Goal: Transaction & Acquisition: Subscribe to service/newsletter

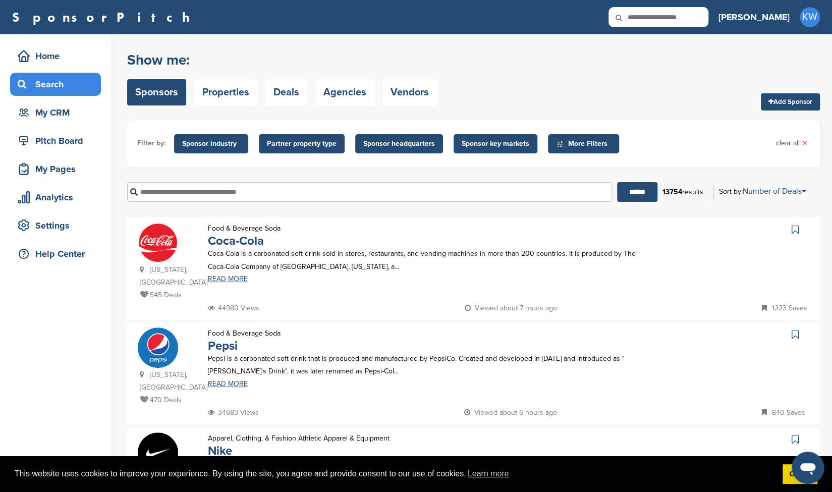
click at [794, 224] on link at bounding box center [796, 229] width 15 height 15
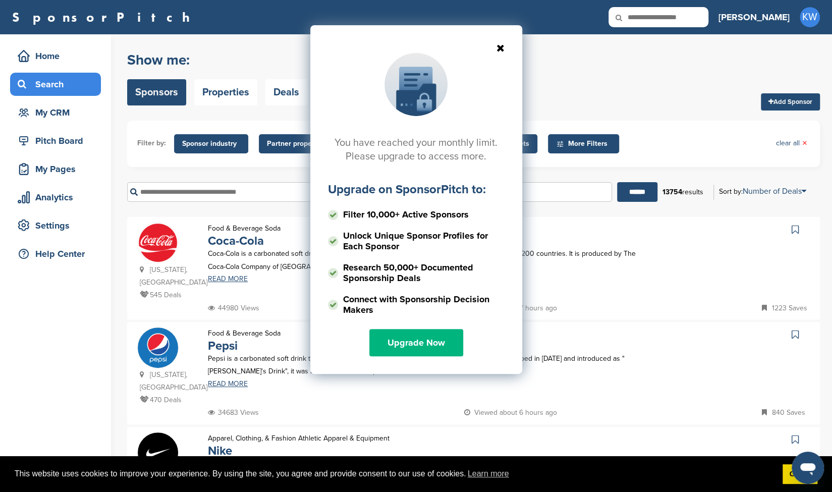
click at [387, 341] on link "Upgrade Now" at bounding box center [416, 342] width 94 height 27
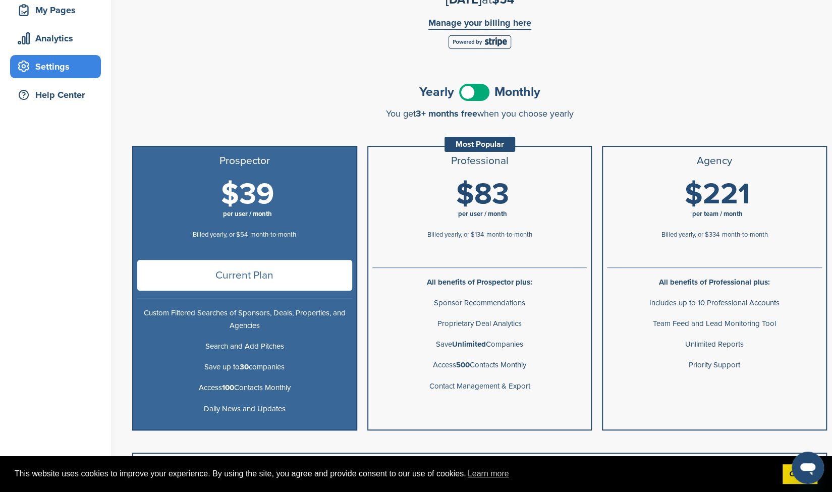
scroll to position [168, 0]
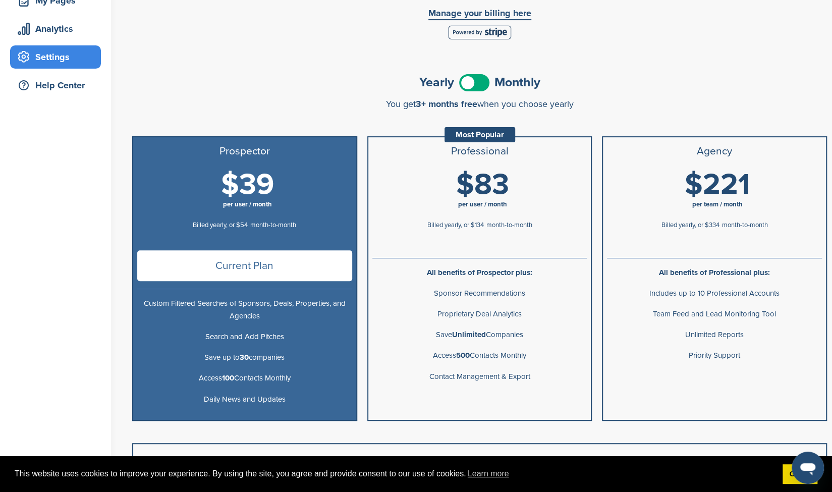
click at [404, 196] on h1 "$83 per user / month" at bounding box center [482, 191] width 215 height 45
click at [479, 85] on span at bounding box center [474, 82] width 30 height 17
click at [486, 208] on span "per user / month" at bounding box center [482, 204] width 49 height 8
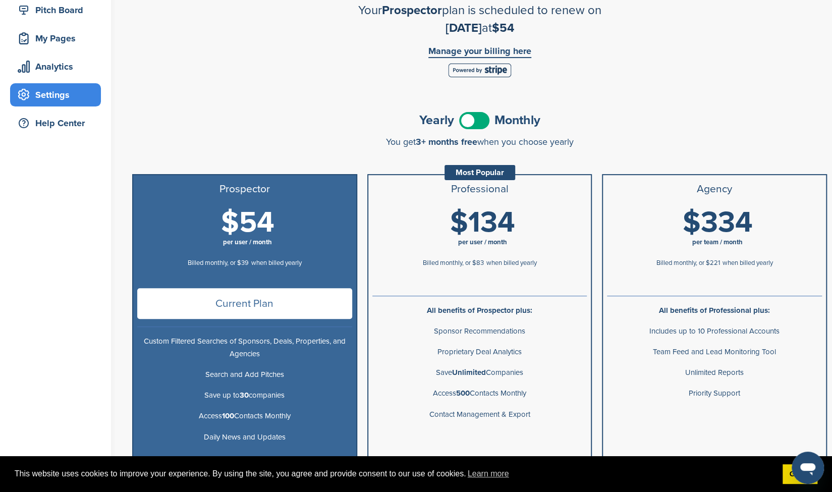
scroll to position [144, 0]
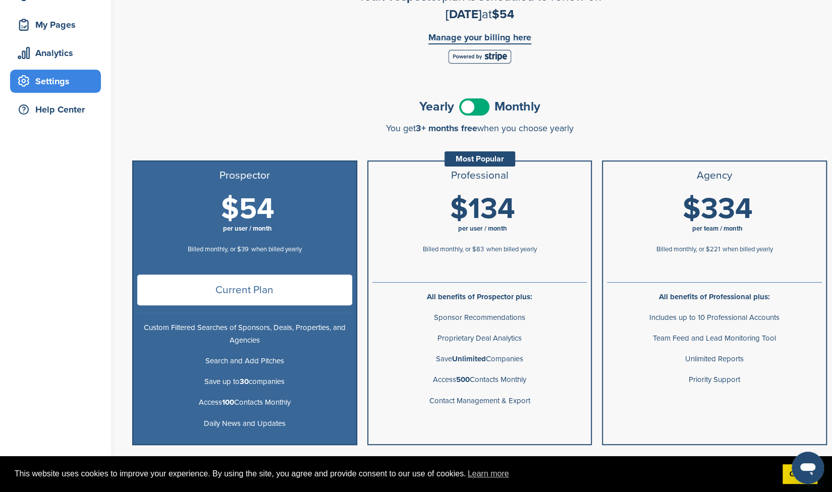
click at [473, 259] on div "$134 per user / month Billed monthly, or $83 when billed yearly" at bounding box center [479, 230] width 215 height 73
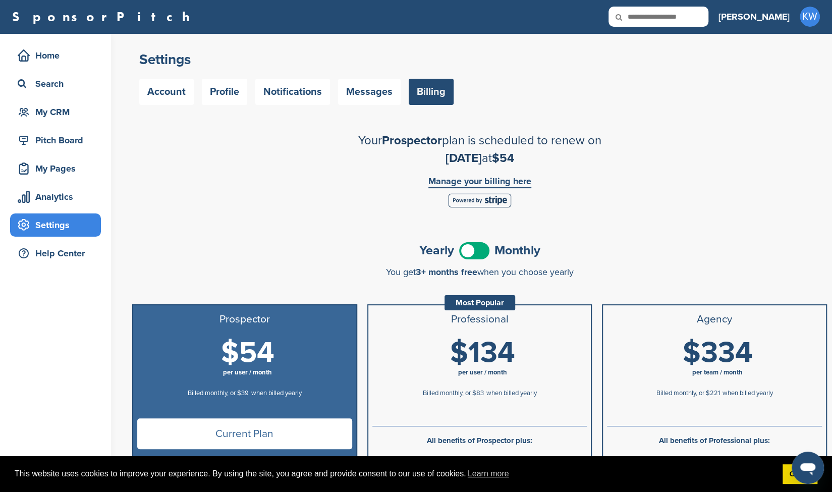
scroll to position [0, 0]
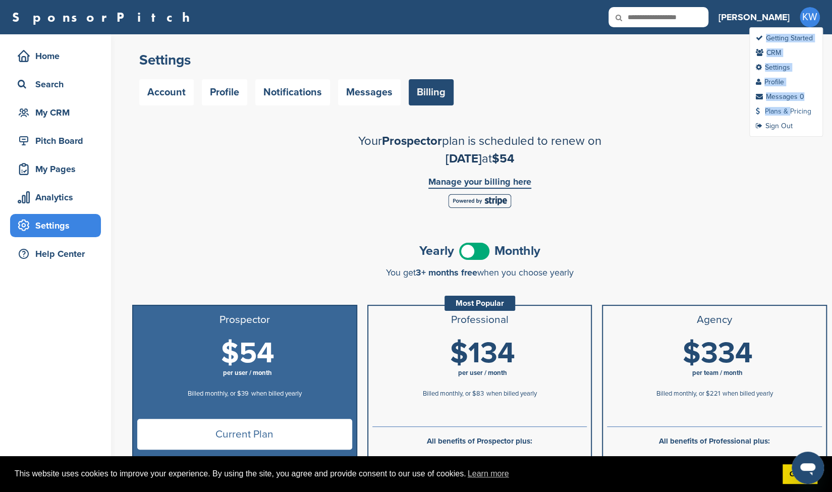
drag, startPoint x: 806, startPoint y: 23, endPoint x: 788, endPoint y: 109, distance: 88.7
click at [799, 27] on div "KW Getting Started CRM Settings Profile Messages 0 Plans & Pricing Sign Out" at bounding box center [809, 17] width 20 height 20
click at [788, 109] on link "Plans & Pricing" at bounding box center [783, 111] width 55 height 9
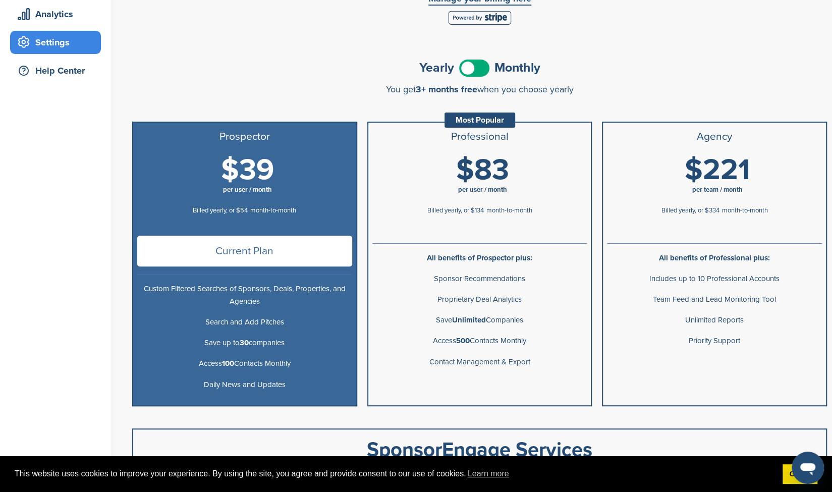
scroll to position [184, 0]
click at [310, 261] on span "Current Plan" at bounding box center [244, 250] width 215 height 31
click at [440, 193] on span "per user / month" at bounding box center [482, 190] width 215 height 10
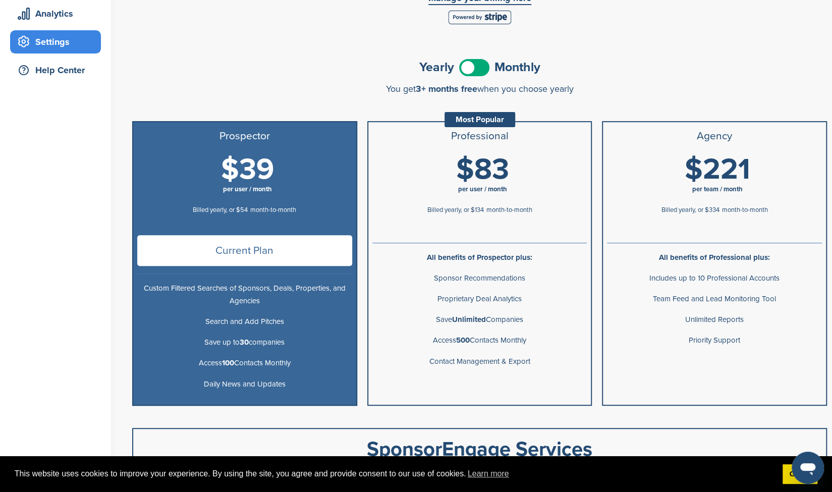
click at [475, 70] on span at bounding box center [474, 67] width 30 height 17
click at [471, 177] on span "$134" at bounding box center [482, 169] width 65 height 35
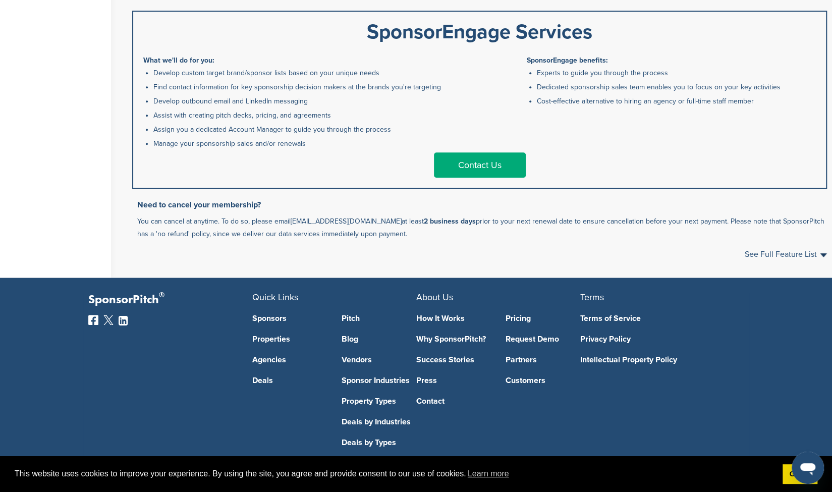
scroll to position [618, 0]
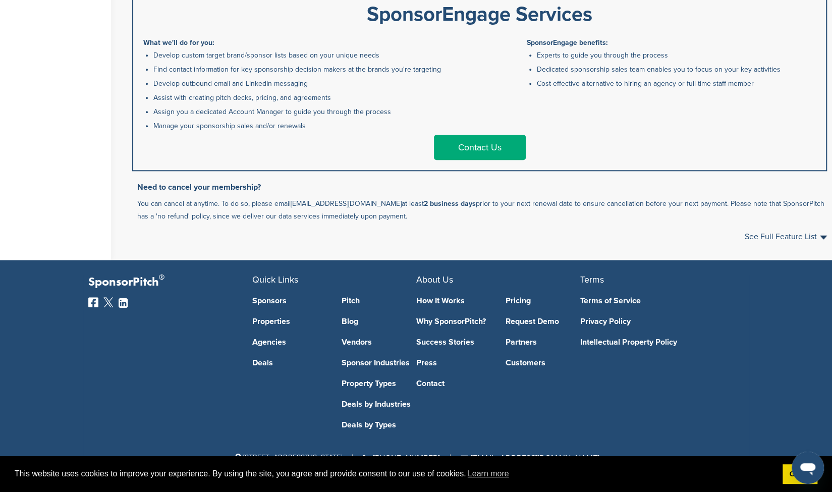
click at [479, 142] on link "Contact Us" at bounding box center [480, 147] width 92 height 25
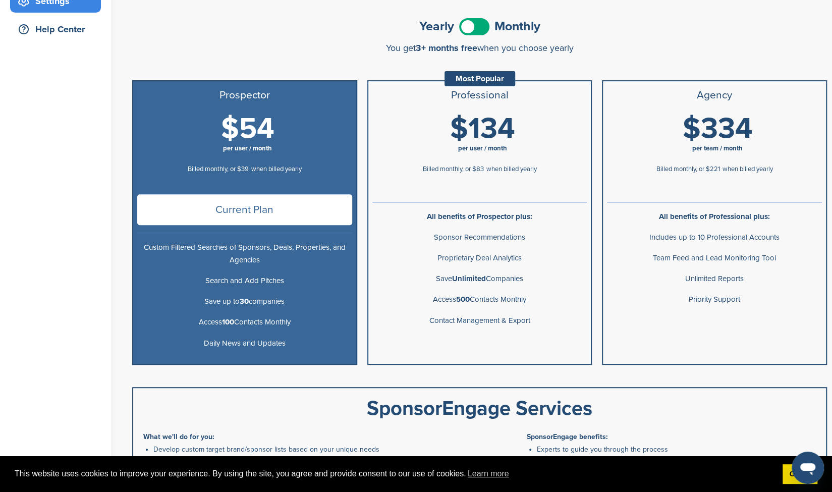
scroll to position [126, 0]
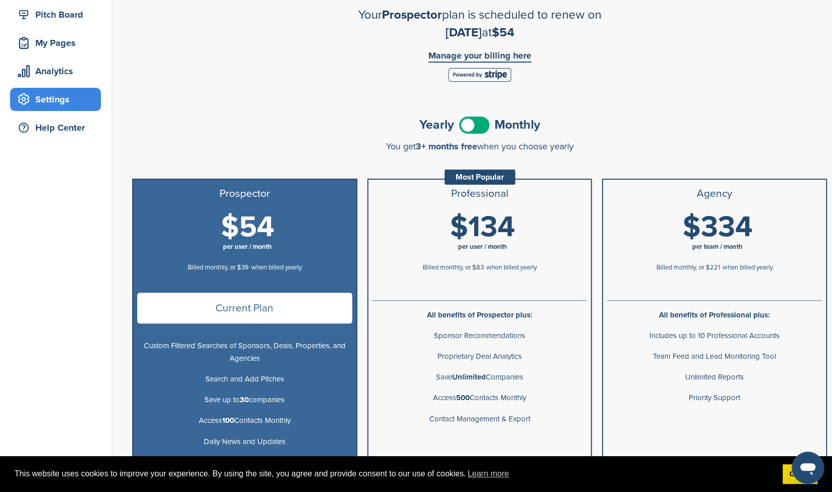
click at [441, 203] on li "Professional Most Popular" at bounding box center [479, 194] width 223 height 28
click at [444, 264] on span "Billed monthly, or $83" at bounding box center [453, 267] width 61 height 8
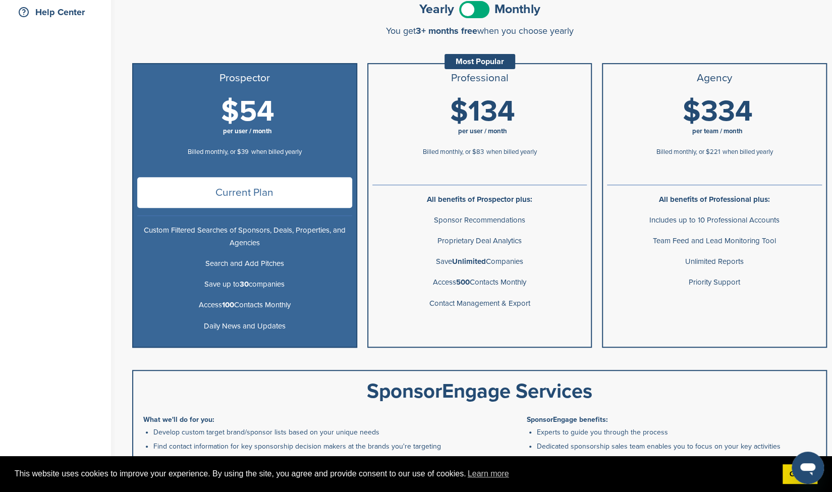
scroll to position [242, 0]
click at [444, 264] on p "Save Unlimited Companies" at bounding box center [479, 261] width 215 height 13
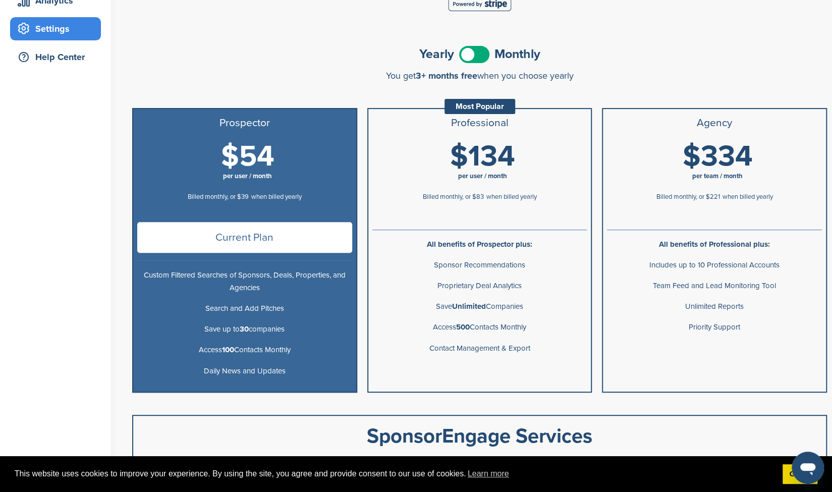
scroll to position [192, 0]
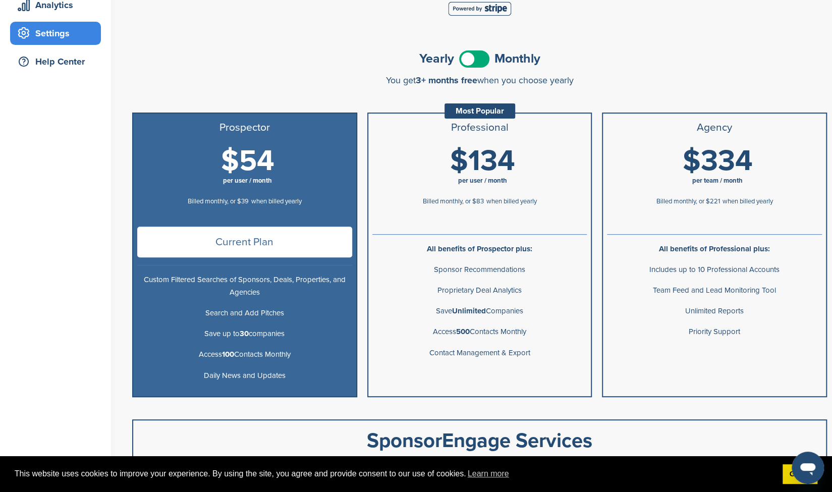
click at [478, 50] on span at bounding box center [474, 58] width 30 height 17
click at [472, 227] on div at bounding box center [479, 230] width 215 height 8
click at [475, 55] on span at bounding box center [474, 58] width 30 height 17
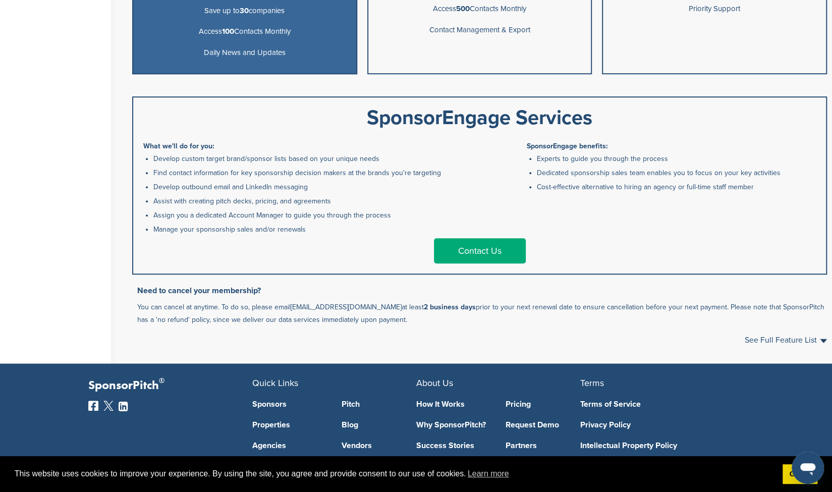
scroll to position [515, 0]
click at [263, 314] on p "You can cancel at anytime. To do so, please email support@sponsorpitch.com at l…" at bounding box center [481, 312] width 689 height 25
click at [374, 306] on link "[EMAIL_ADDRESS][DOMAIN_NAME]" at bounding box center [346, 306] width 111 height 9
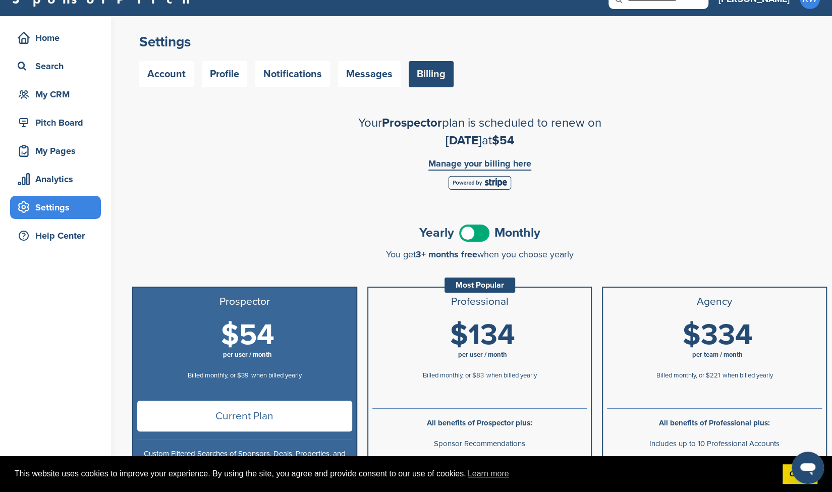
scroll to position [0, 0]
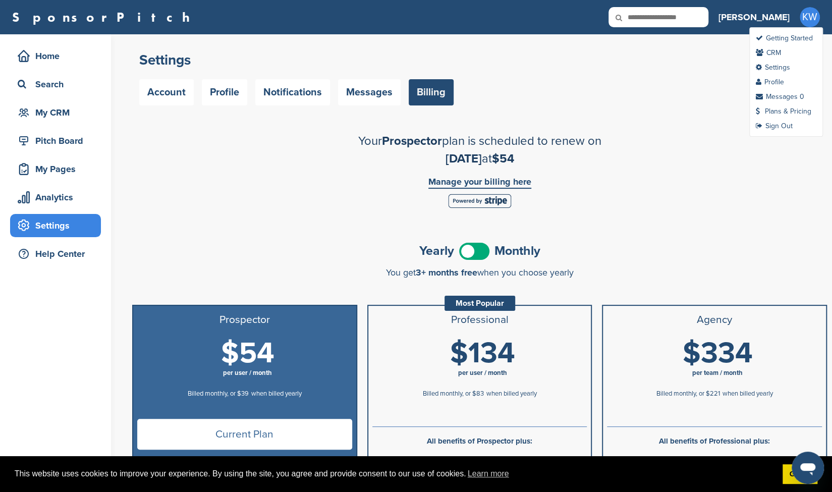
click at [802, 12] on span "KW" at bounding box center [809, 17] width 20 height 20
click at [778, 81] on link "Profile" at bounding box center [770, 82] width 28 height 9
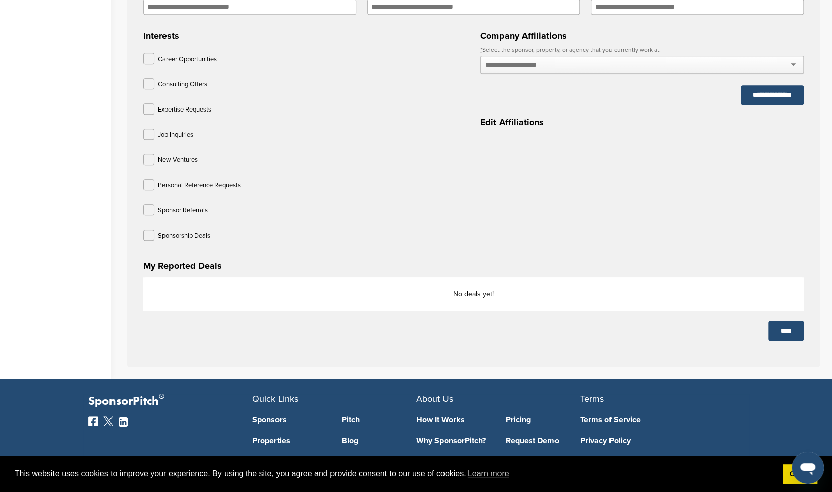
scroll to position [452, 0]
